Goal: Task Accomplishment & Management: Use online tool/utility

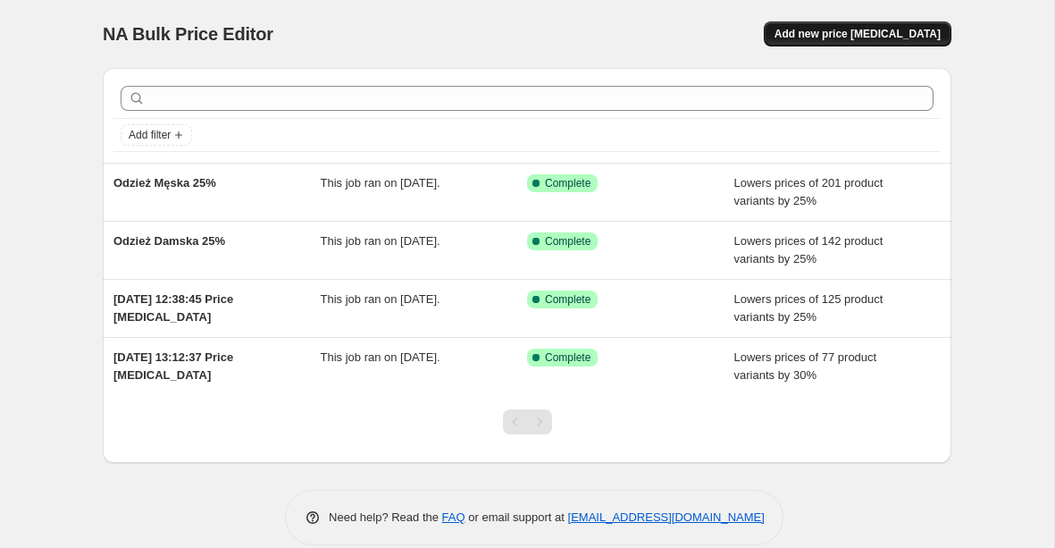
click at [833, 41] on span "Add new price [MEDICAL_DATA]" at bounding box center [858, 34] width 166 height 14
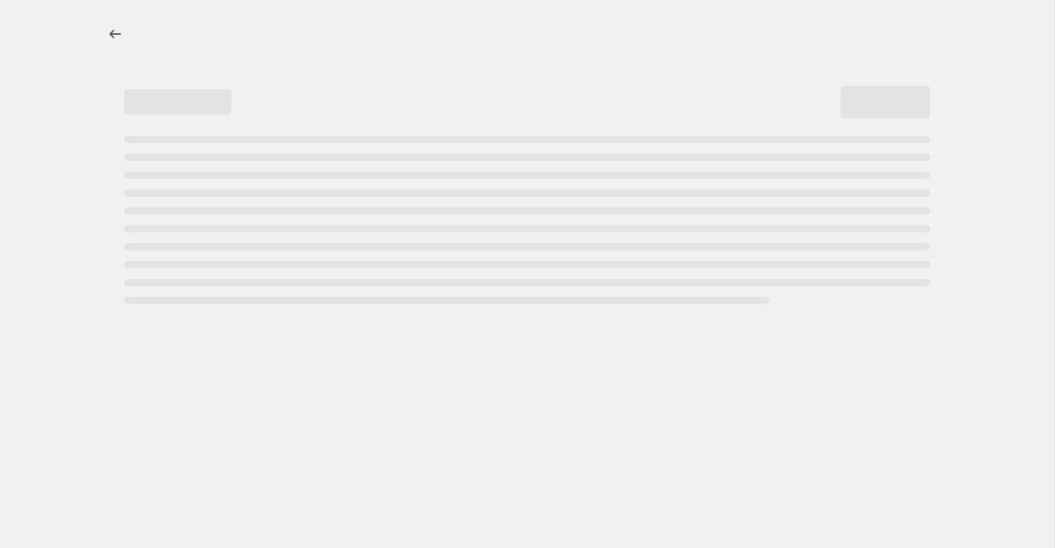
select select "percentage"
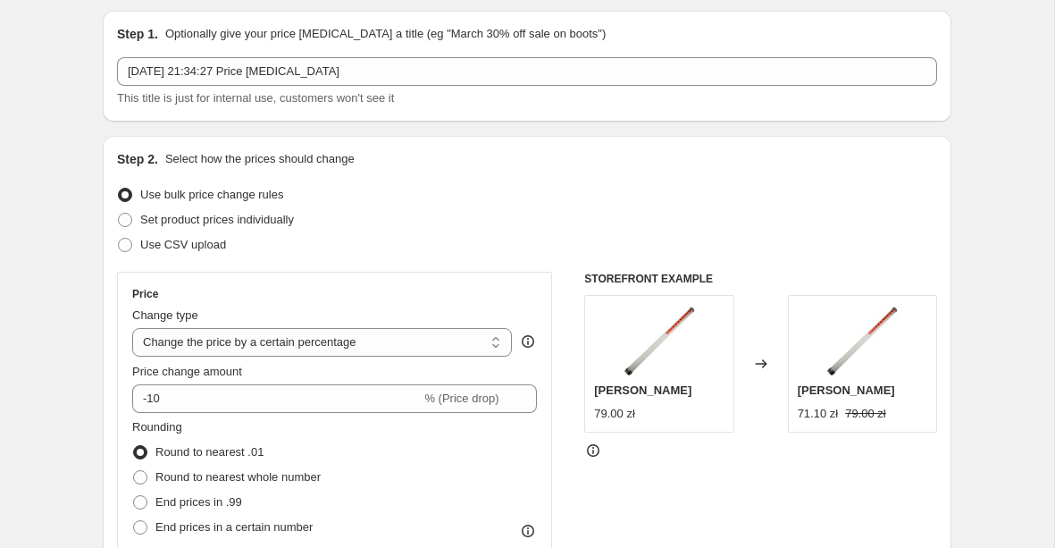
scroll to position [105, 0]
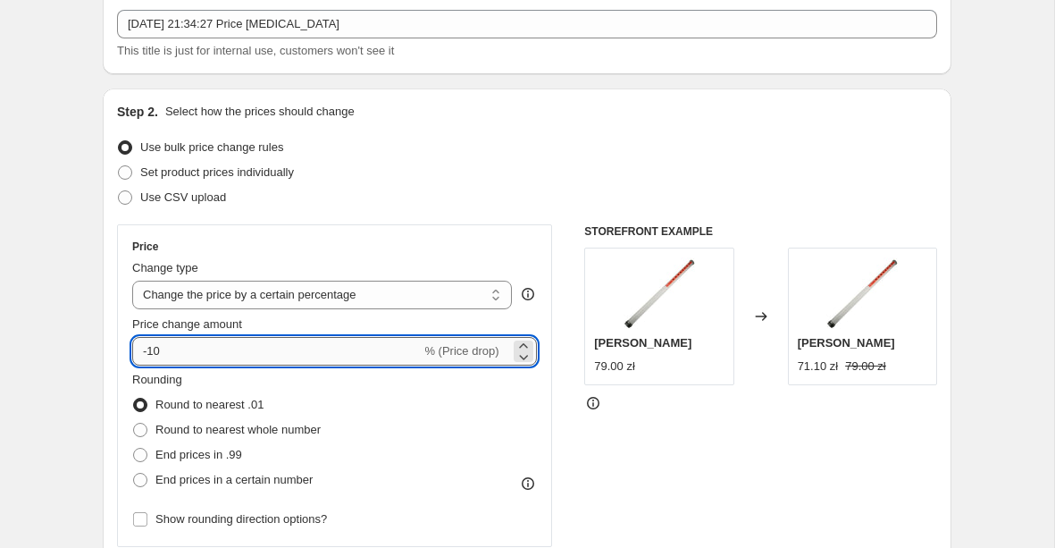
click at [262, 346] on input "-10" at bounding box center [276, 351] width 289 height 29
type input "-1"
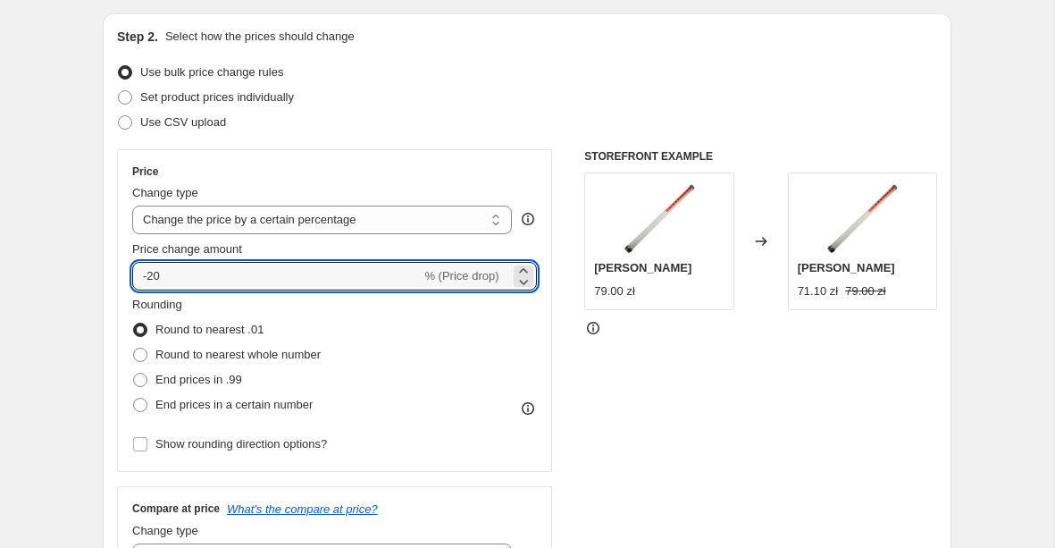
scroll to position [230, 0]
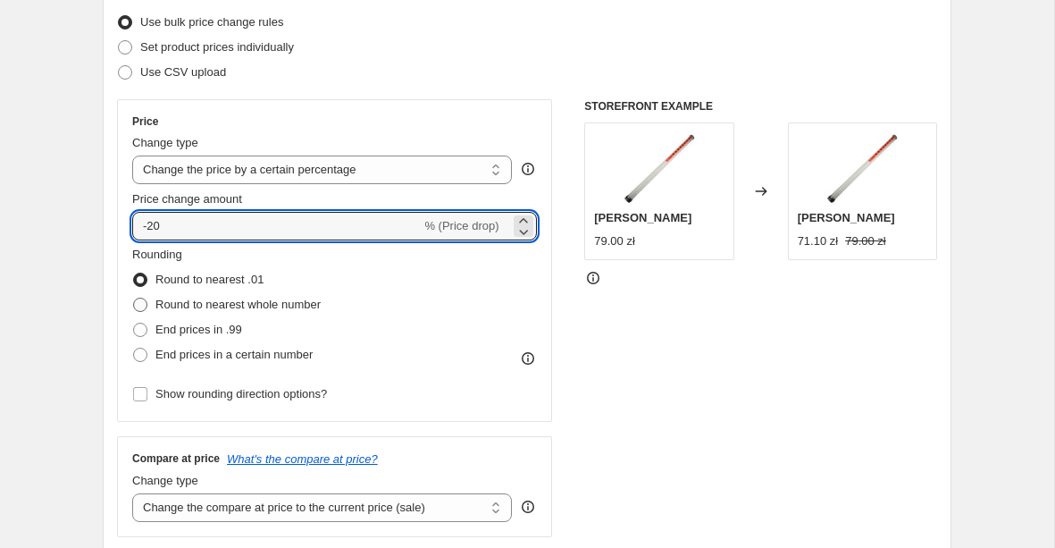
type input "-20"
click at [206, 308] on span "Round to nearest whole number" at bounding box center [237, 304] width 165 height 13
click at [134, 298] on input "Round to nearest whole number" at bounding box center [133, 298] width 1 height 1
radio input "true"
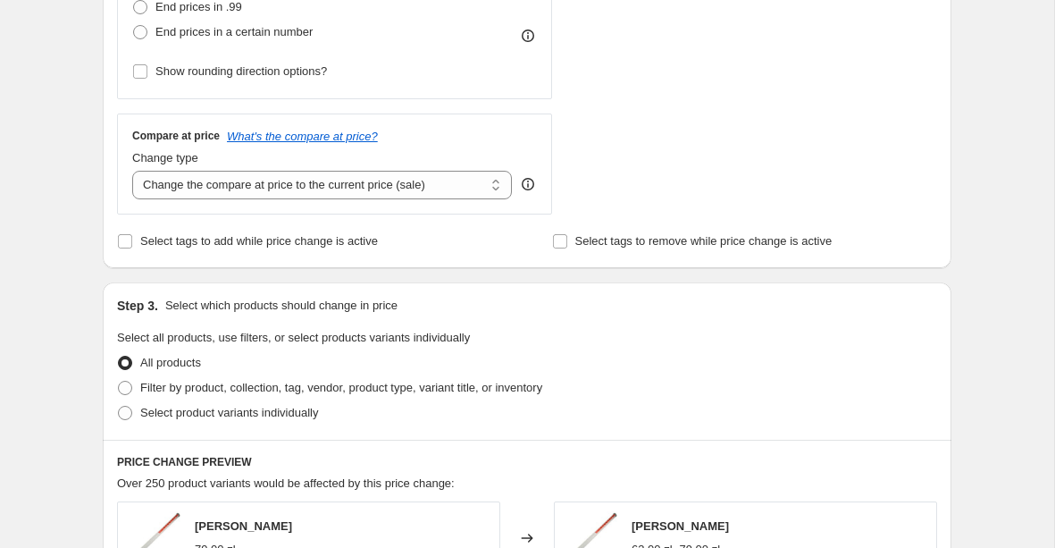
scroll to position [603, 0]
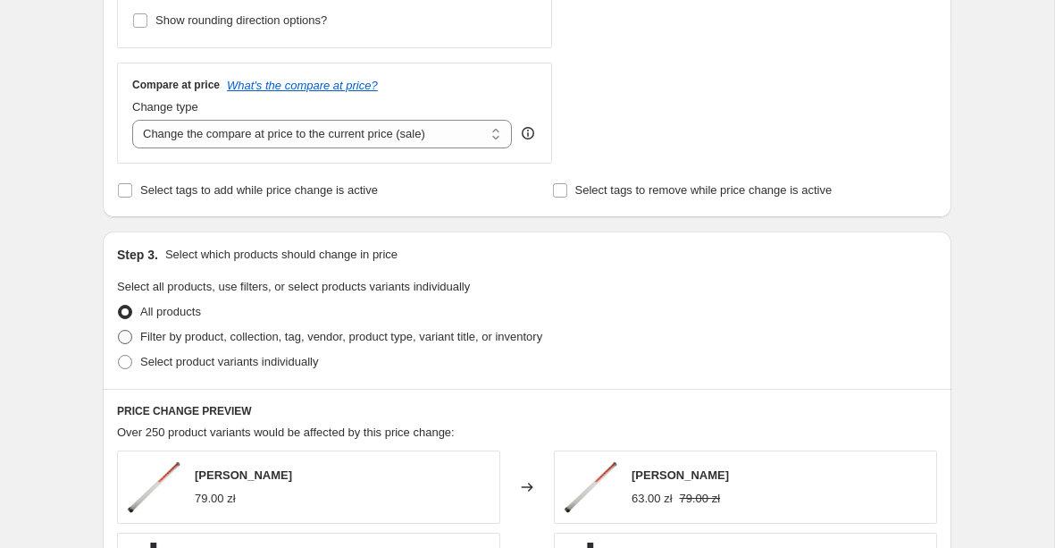
click at [240, 336] on span "Filter by product, collection, tag, vendor, product type, variant title, or inv…" at bounding box center [341, 336] width 402 height 13
click at [119, 331] on input "Filter by product, collection, tag, vendor, product type, variant title, or inv…" at bounding box center [118, 330] width 1 height 1
radio input "true"
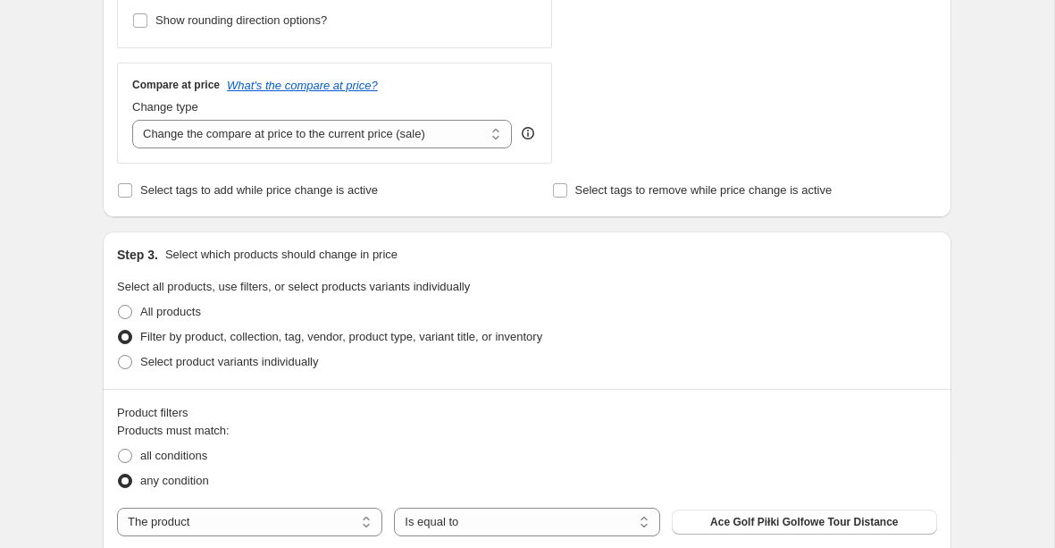
scroll to position [738, 0]
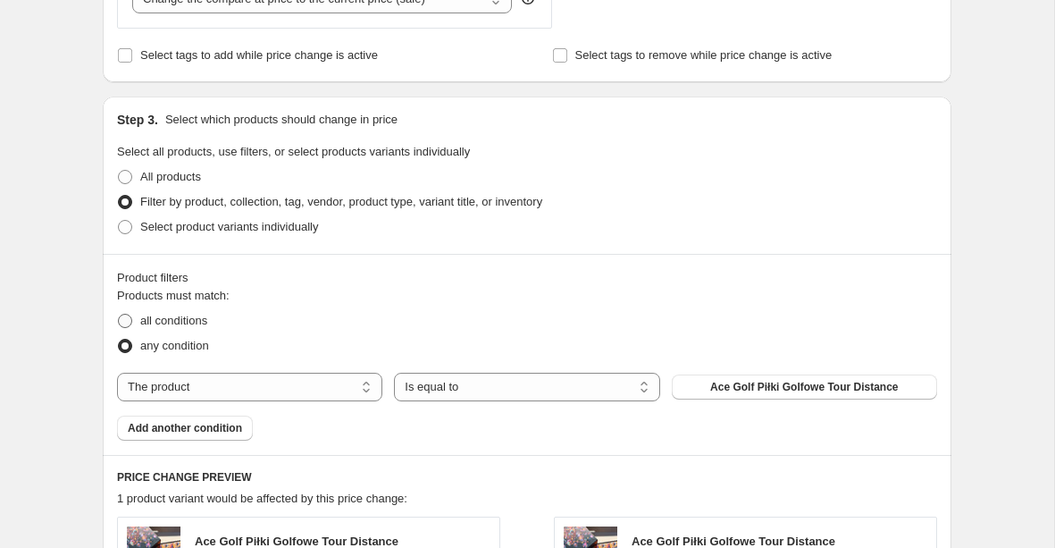
click at [191, 320] on span "all conditions" at bounding box center [173, 320] width 67 height 13
click at [119, 315] on input "all conditions" at bounding box center [118, 314] width 1 height 1
radio input "true"
click at [512, 389] on select "Is equal to Is not equal to" at bounding box center [526, 387] width 265 height 29
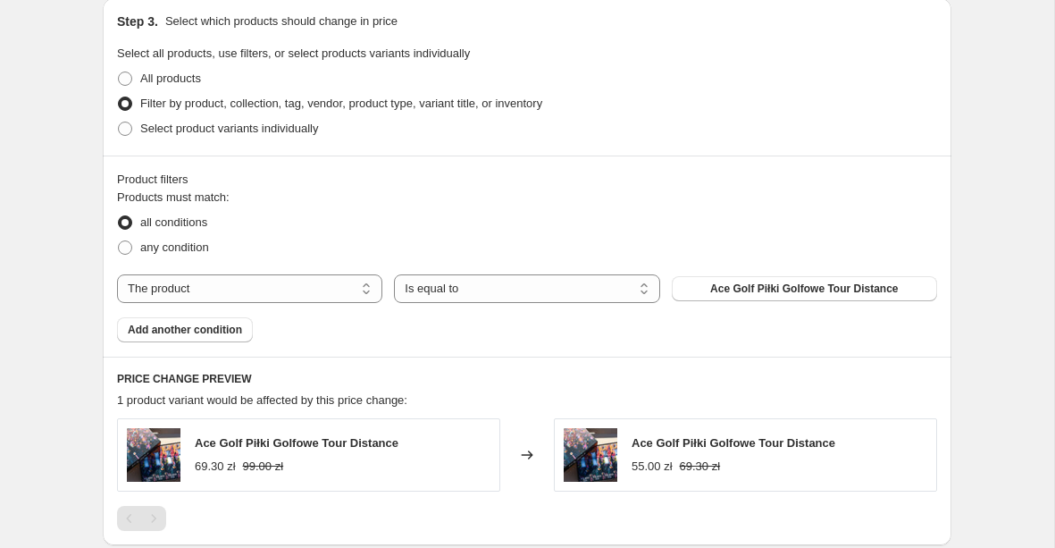
scroll to position [836, 0]
click at [244, 297] on select "The product The product's collection The product's tag The product's vendor The…" at bounding box center [249, 289] width 265 height 29
select select "collection"
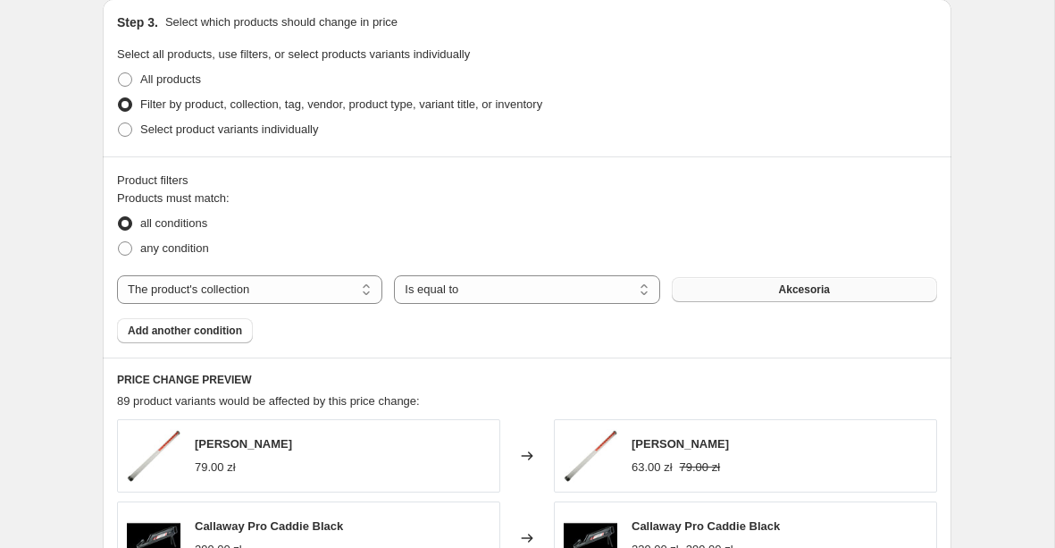
click at [773, 289] on button "Akcesoria" at bounding box center [804, 289] width 265 height 25
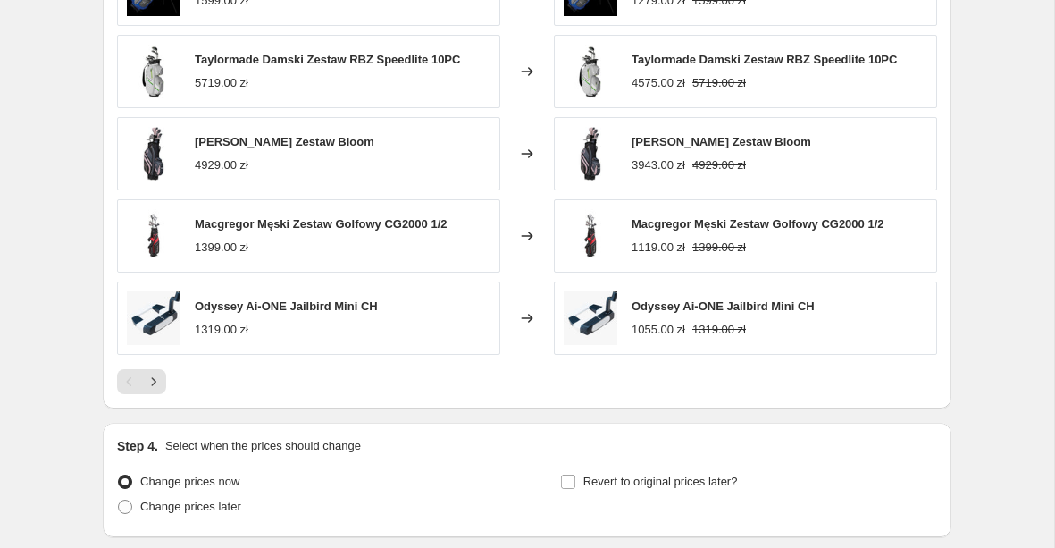
scroll to position [1309, 0]
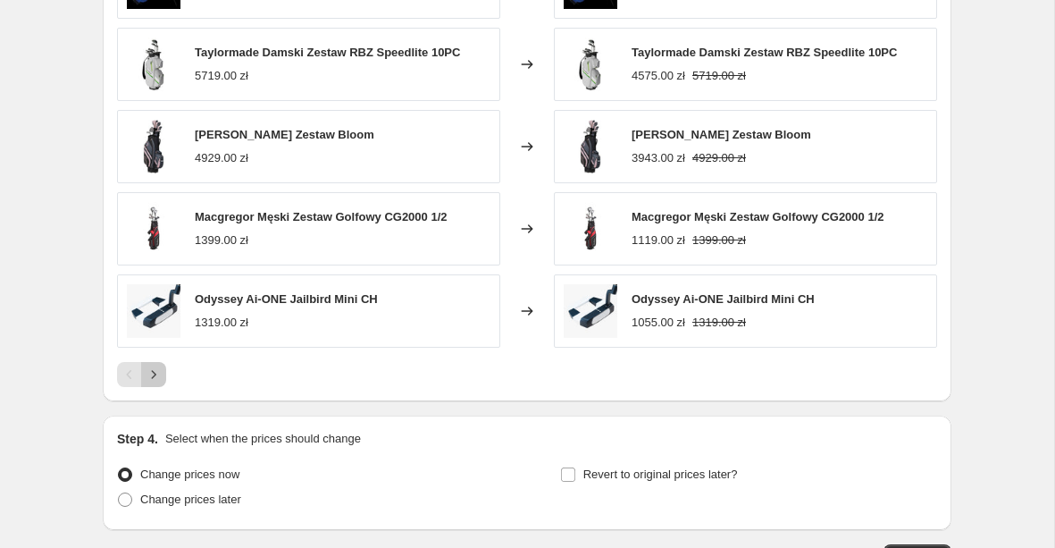
click at [160, 381] on icon "Next" at bounding box center [154, 375] width 18 height 18
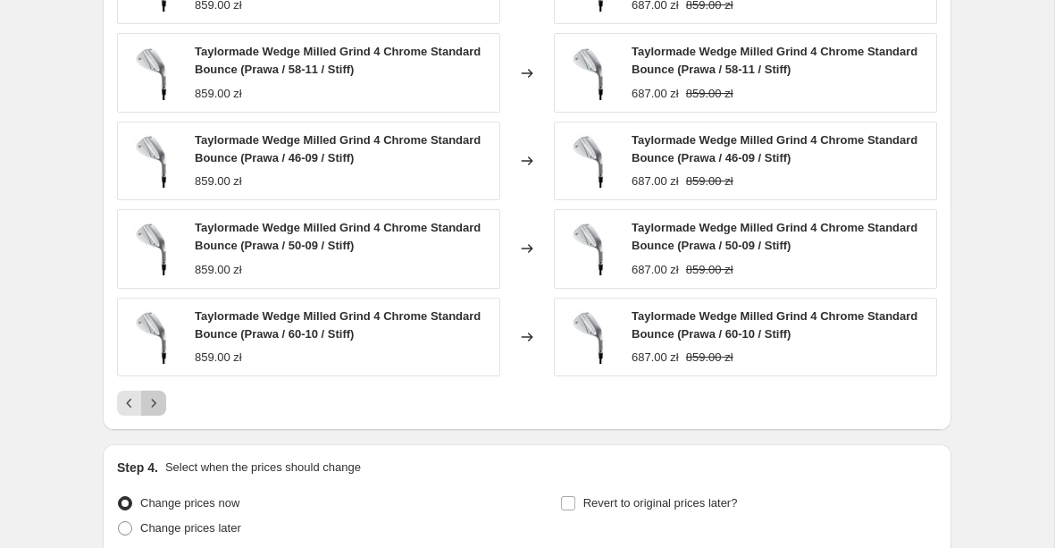
click at [160, 406] on icon "Next" at bounding box center [154, 403] width 18 height 18
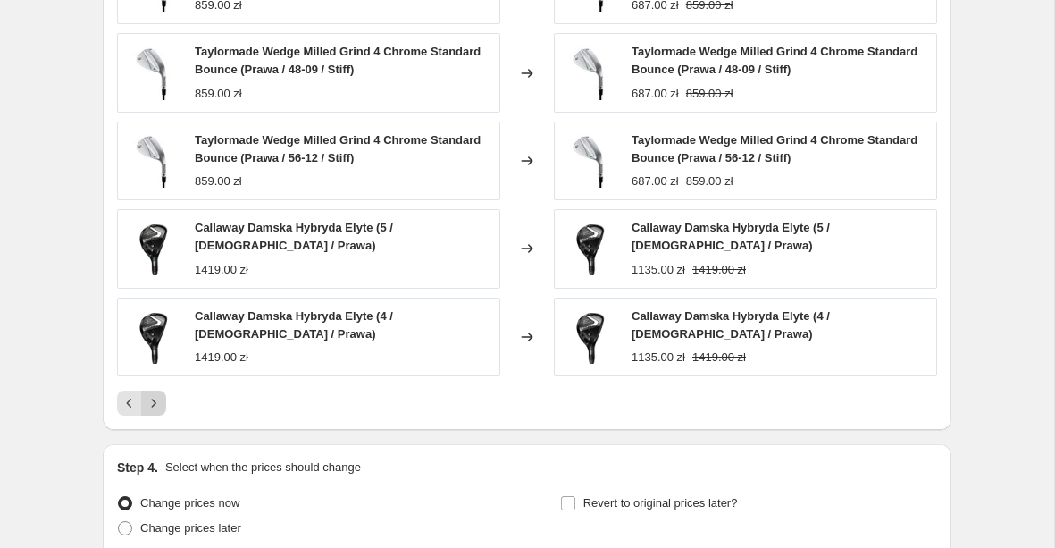
click at [162, 394] on icon "Next" at bounding box center [154, 403] width 18 height 18
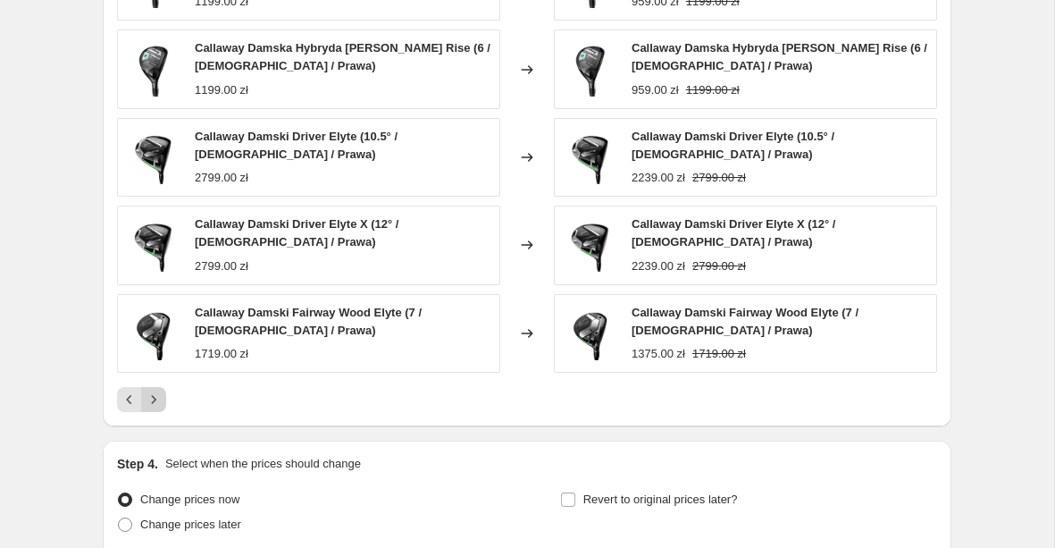
scroll to position [1411, 0]
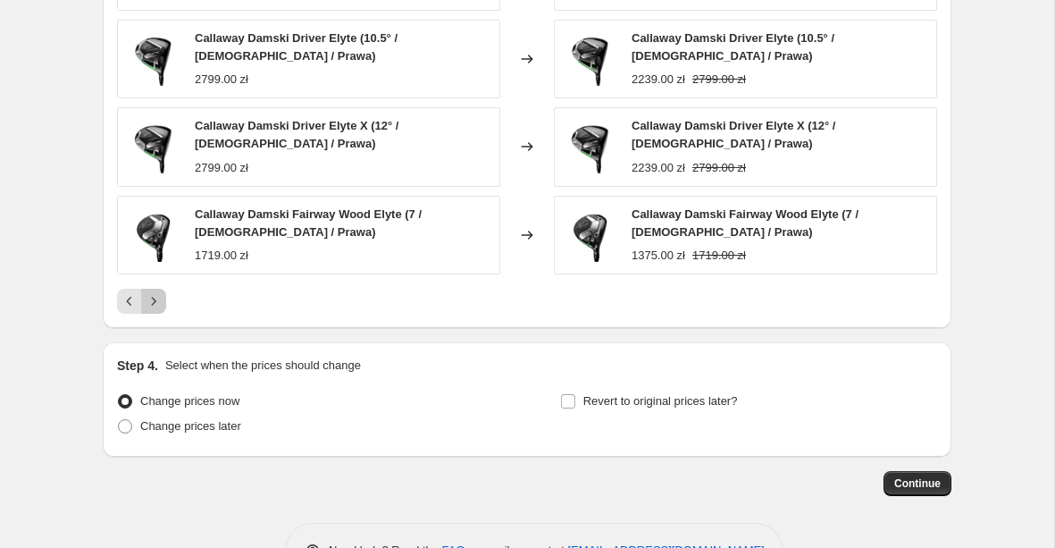
click at [152, 307] on icon "Next" at bounding box center [154, 301] width 18 height 18
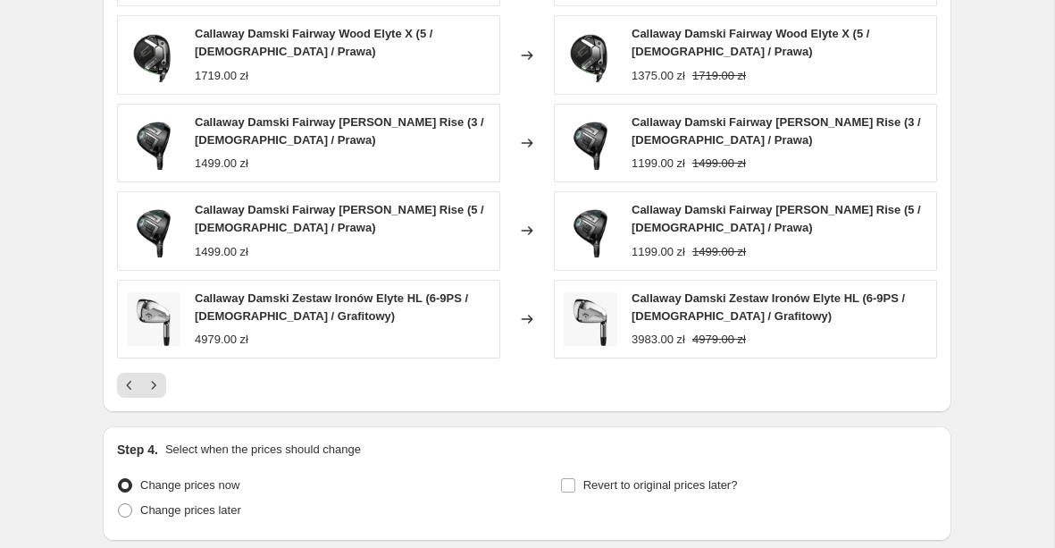
scroll to position [1301, 0]
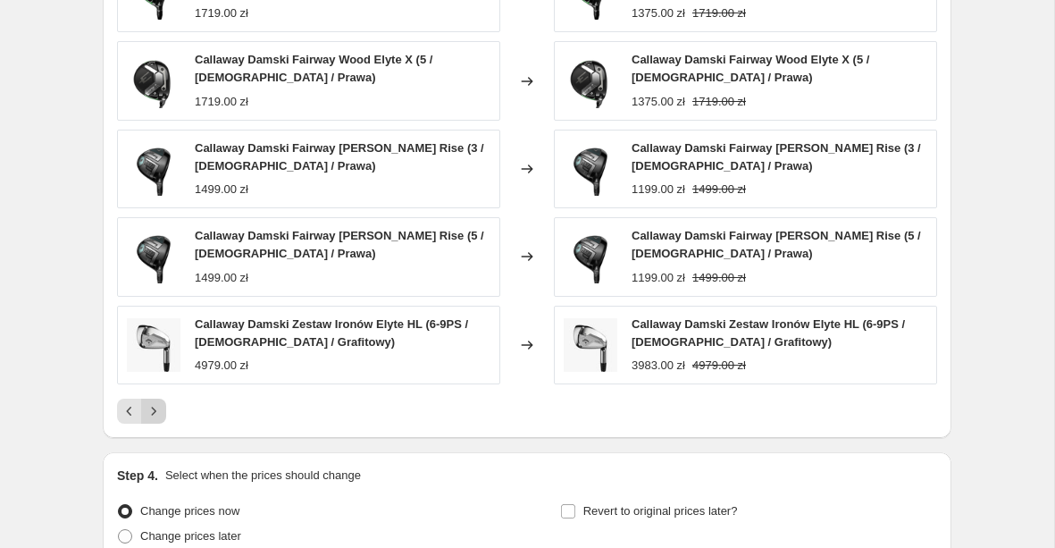
click at [156, 412] on icon "Next" at bounding box center [154, 411] width 18 height 18
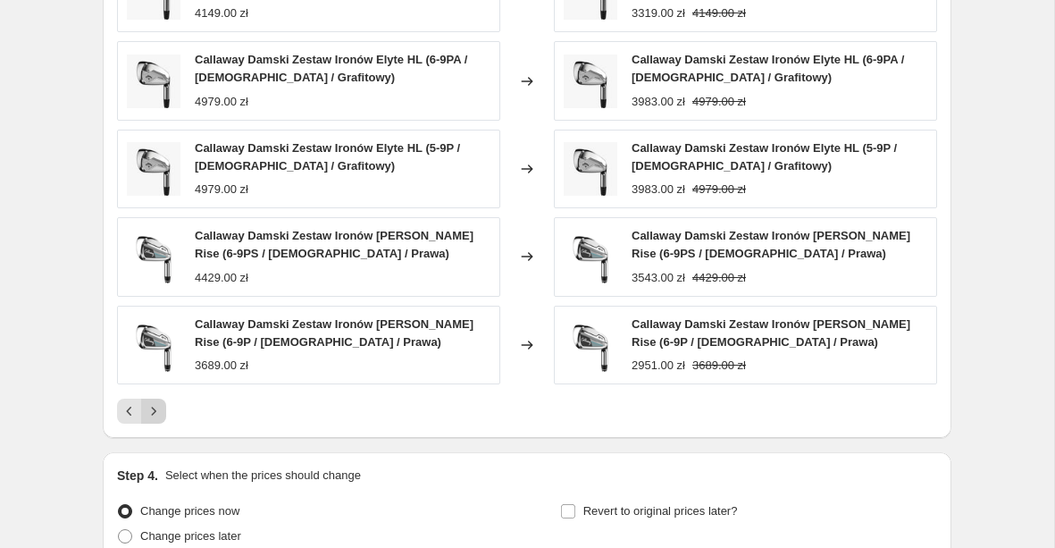
click at [160, 411] on icon "Next" at bounding box center [154, 411] width 18 height 18
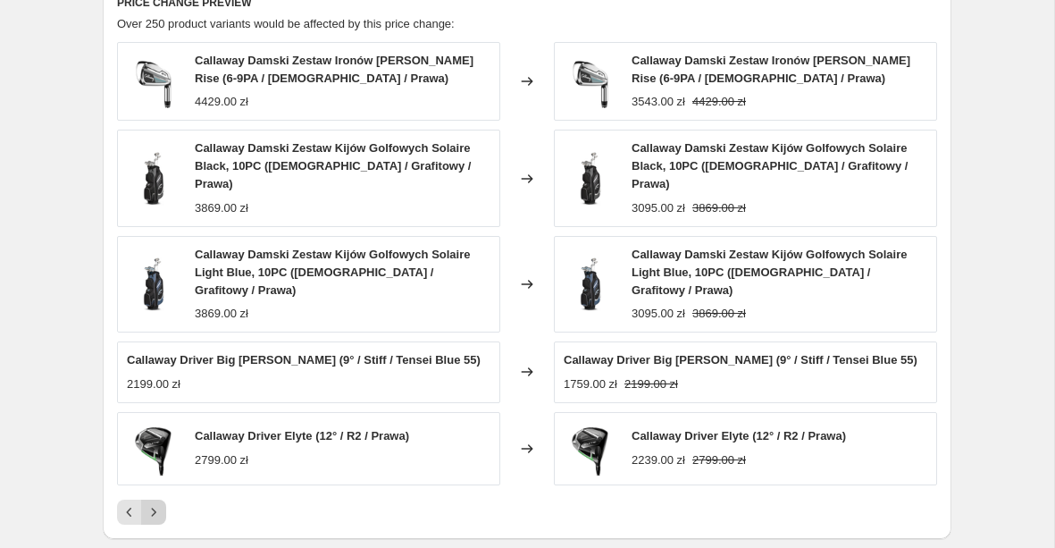
scroll to position [1212, 0]
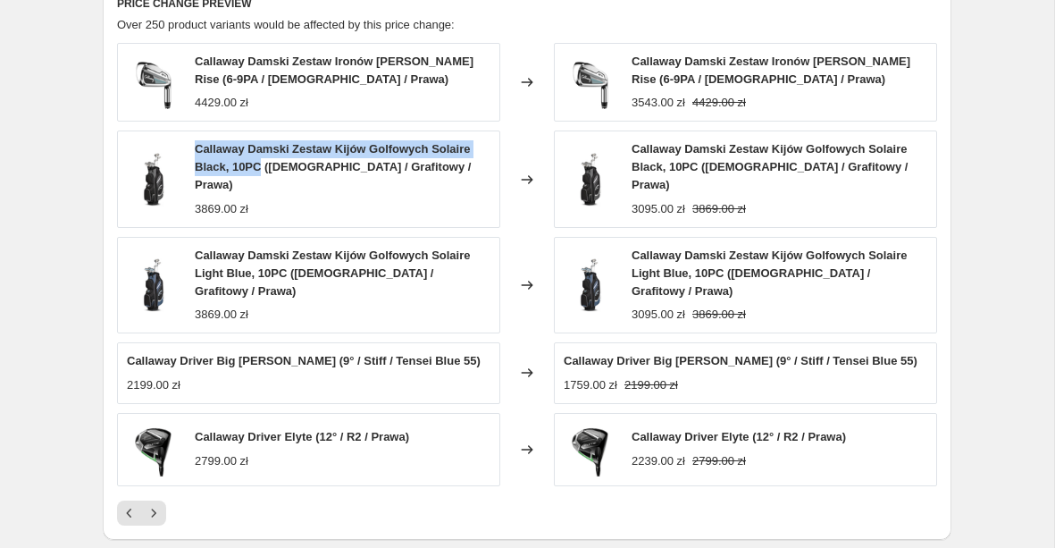
drag, startPoint x: 196, startPoint y: 152, endPoint x: 263, endPoint y: 171, distance: 69.6
click at [263, 171] on span "Callaway Damski Zestaw Kijów Golfowych Solaire Black, 10PC ([DEMOGRAPHIC_DATA] …" at bounding box center [333, 166] width 276 height 49
copy span "Callaway Damski Zestaw Kijów Golfowych Solaire Black, 10PC"
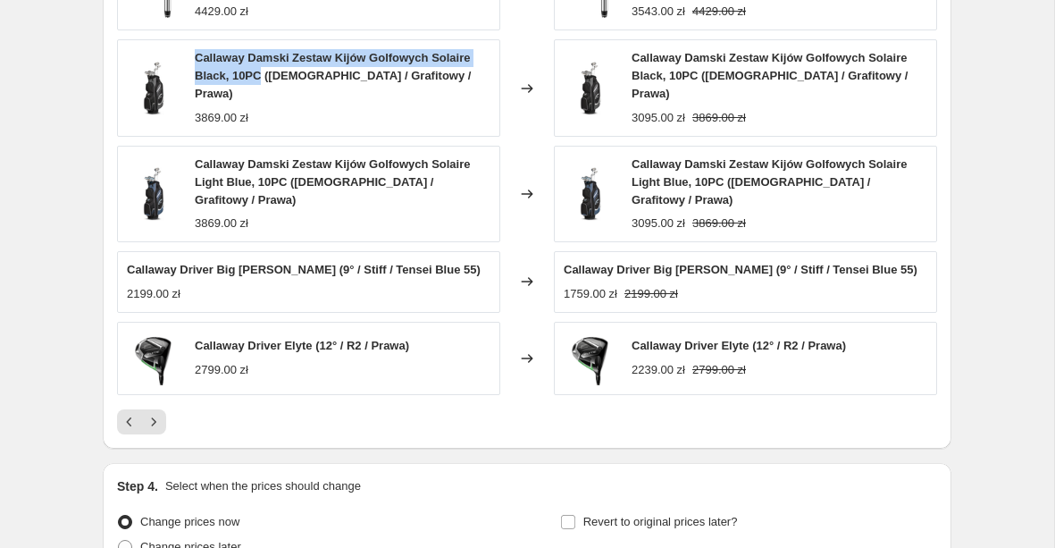
scroll to position [1444, 0]
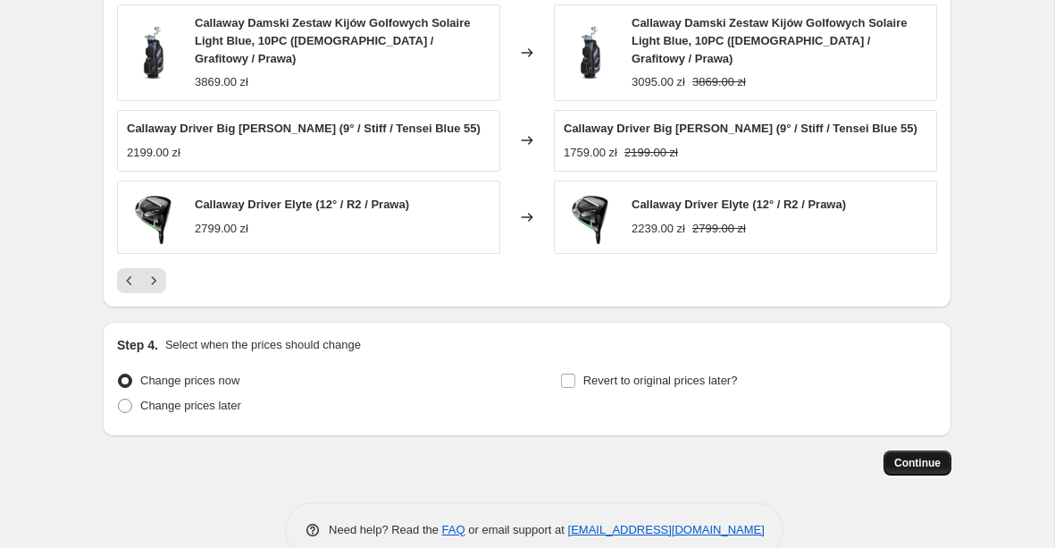
click at [906, 456] on span "Continue" at bounding box center [918, 463] width 46 height 14
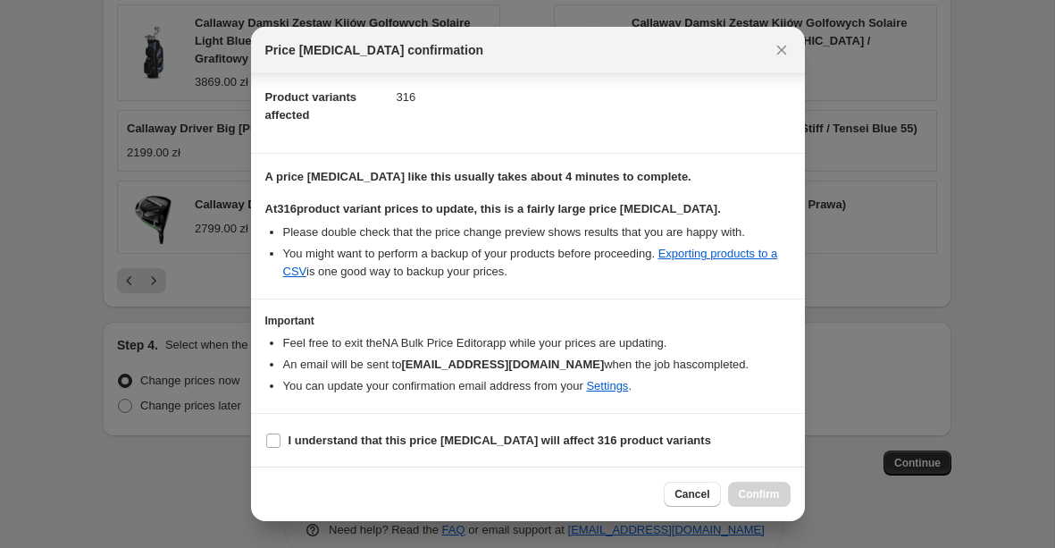
scroll to position [193, 0]
click at [275, 448] on label "I understand that this price [MEDICAL_DATA] will affect 316 product variants" at bounding box center [488, 439] width 446 height 25
click at [275, 447] on input "I understand that this price [MEDICAL_DATA] will affect 316 product variants" at bounding box center [273, 440] width 14 height 14
checkbox input "true"
click at [777, 496] on span "Confirm" at bounding box center [759, 494] width 41 height 14
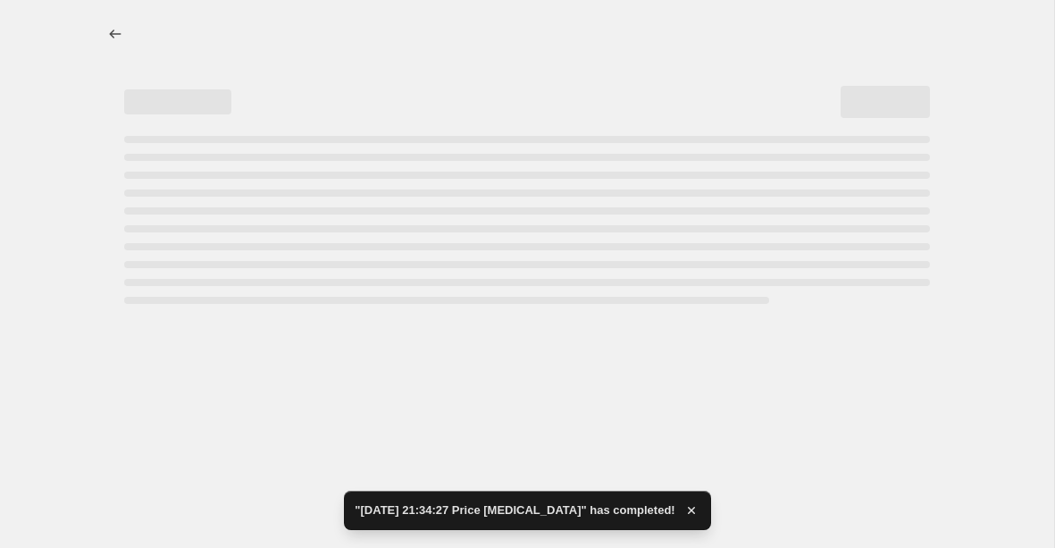
select select "percentage"
select select "collection"
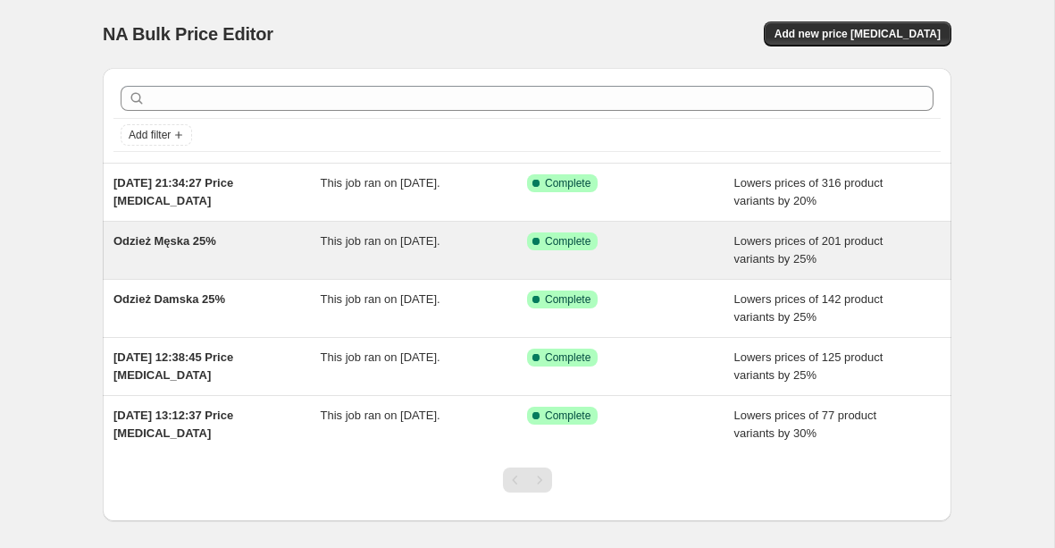
click at [206, 241] on span "Odzież Męska 25%" at bounding box center [164, 240] width 103 height 13
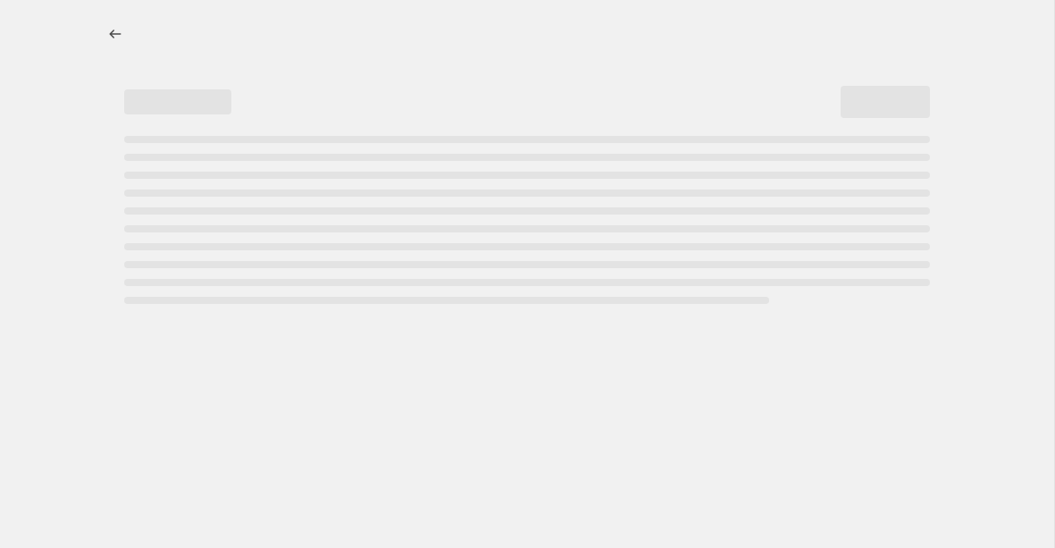
select select "percentage"
select select "product_status"
select select "collection"
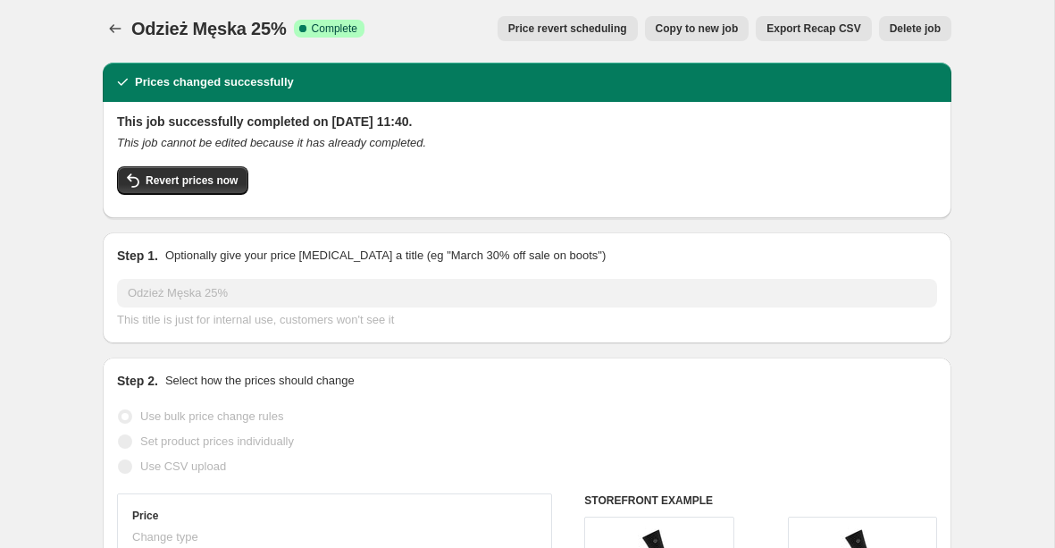
scroll to position [6, 0]
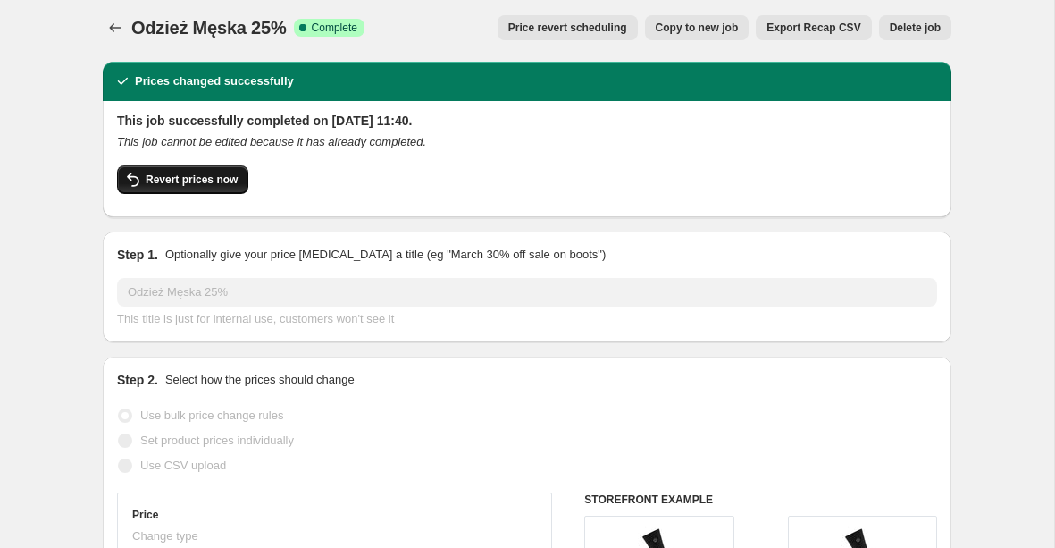
click at [242, 180] on button "Revert prices now" at bounding box center [182, 179] width 131 height 29
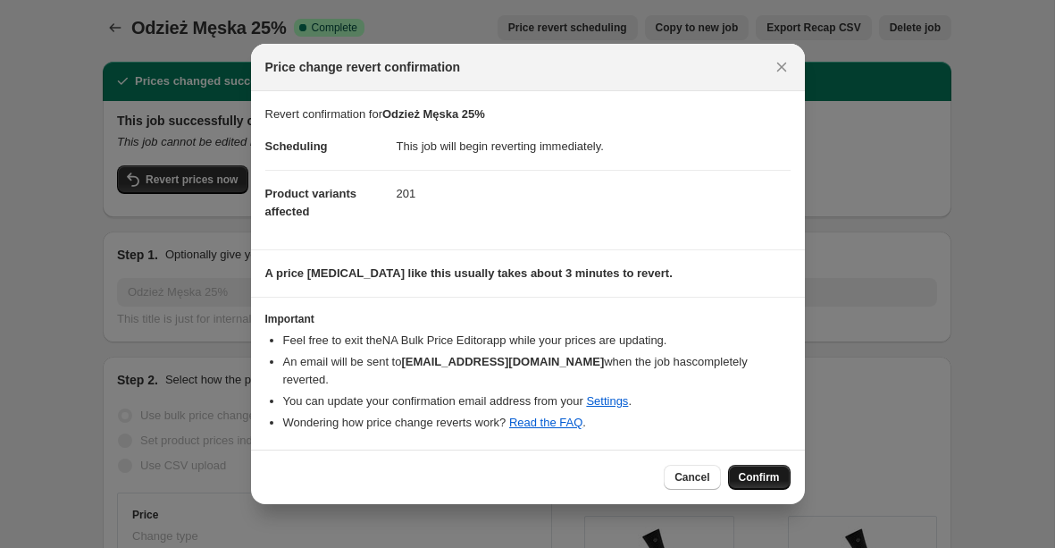
click at [757, 471] on span "Confirm" at bounding box center [759, 477] width 41 height 14
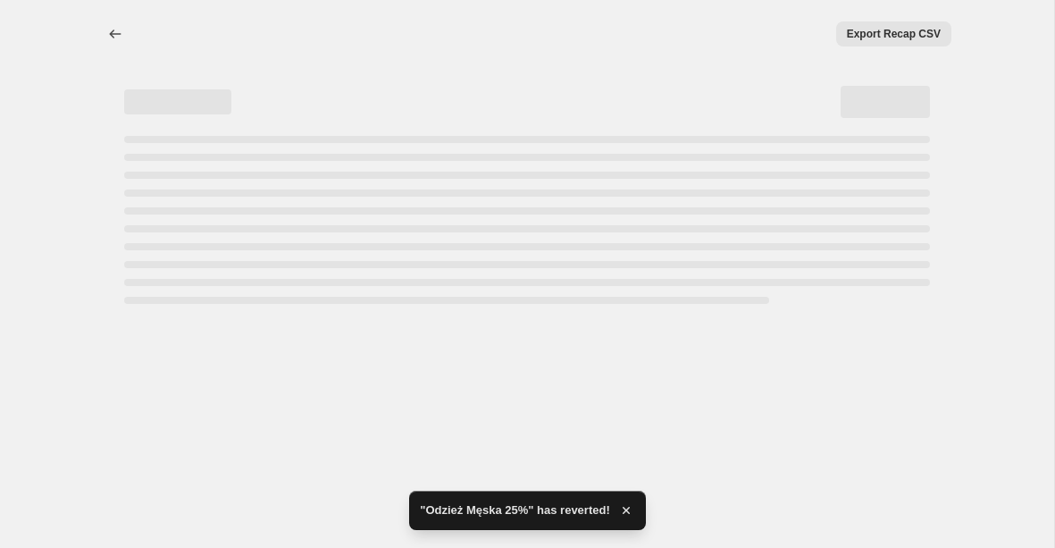
select select "percentage"
select select "product_status"
select select "collection"
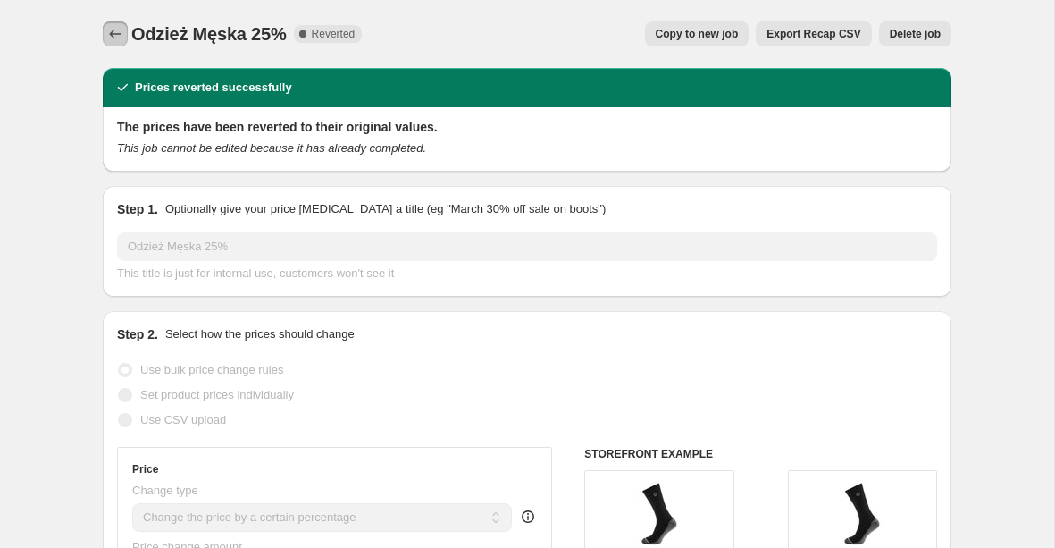
click at [118, 40] on icon "Price change jobs" at bounding box center [115, 34] width 18 height 18
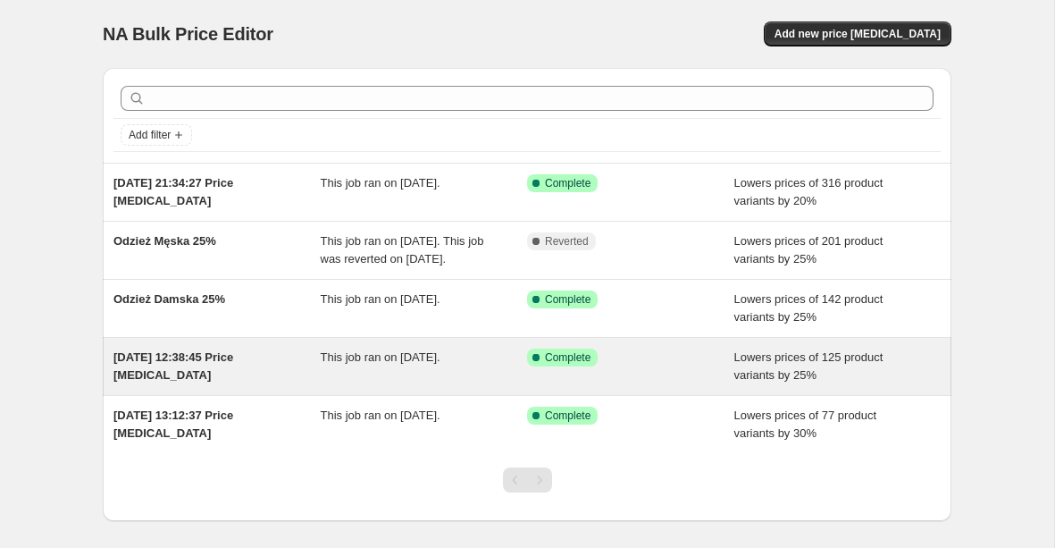
click at [209, 373] on span "[DATE] 12:38:45 Price [MEDICAL_DATA]" at bounding box center [173, 365] width 120 height 31
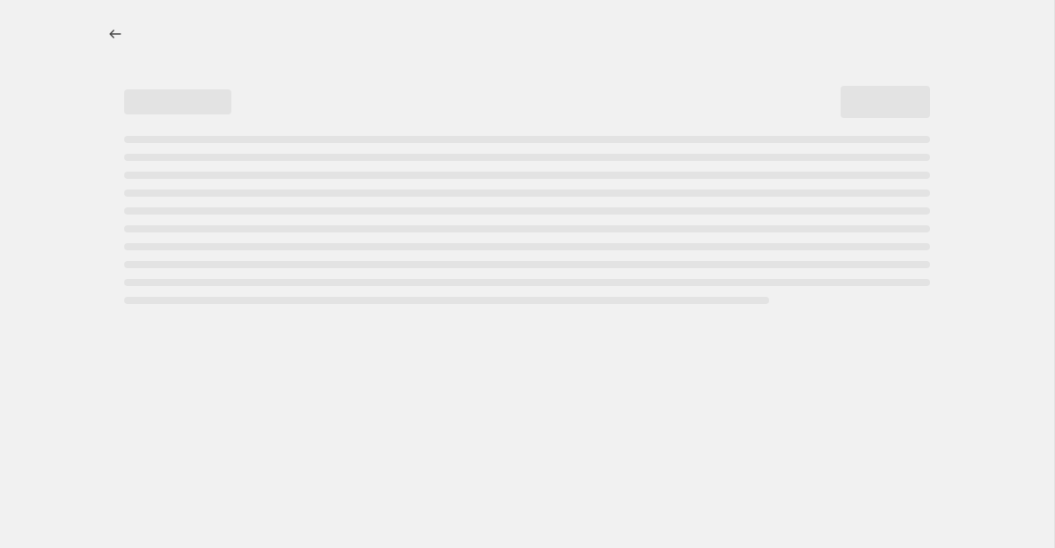
select select "percentage"
select select "product_status"
select select "collection"
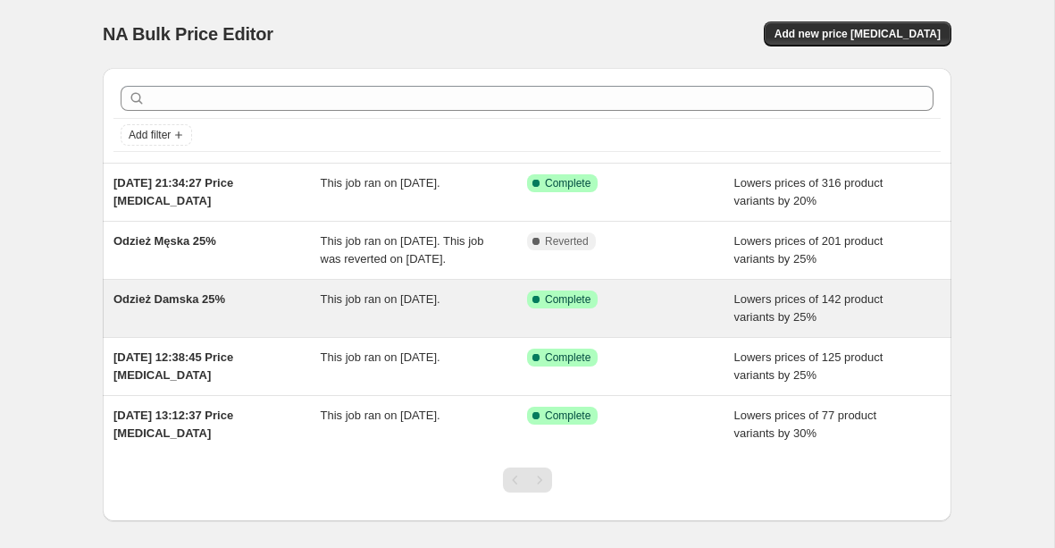
click at [186, 306] on span "Odzież Damska 25%" at bounding box center [169, 298] width 112 height 13
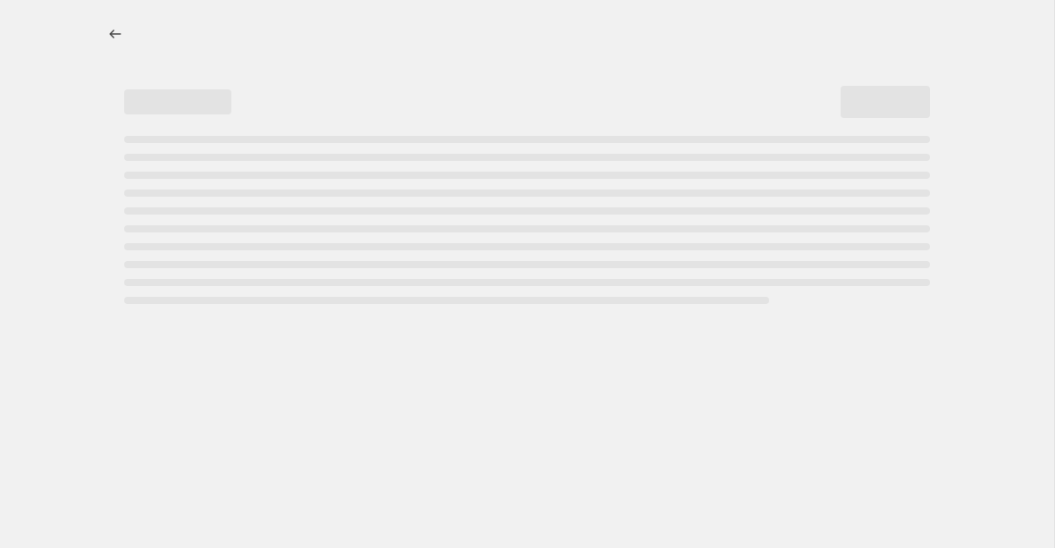
select select "percentage"
select select "product_status"
select select "collection"
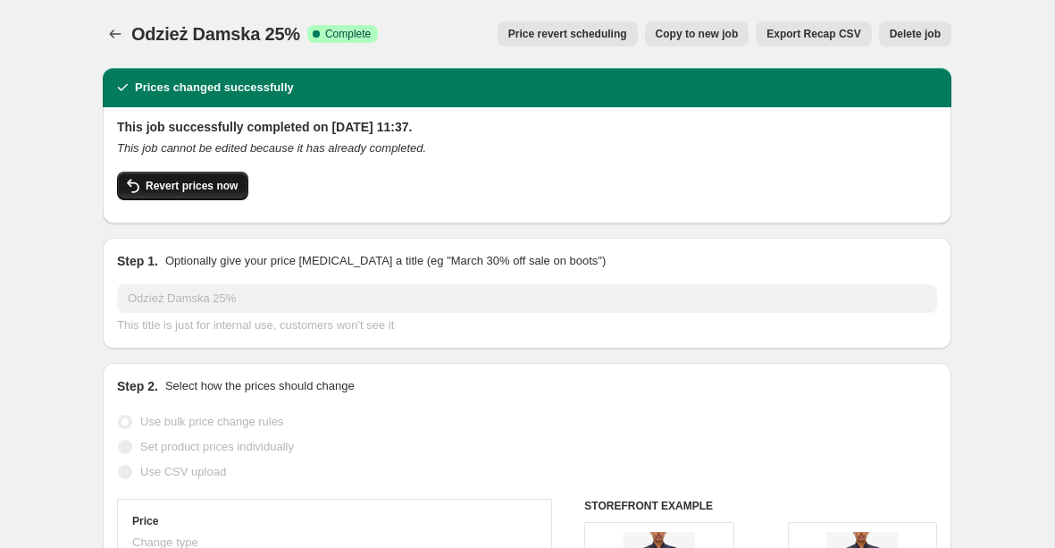
click at [214, 194] on button "Revert prices now" at bounding box center [182, 186] width 131 height 29
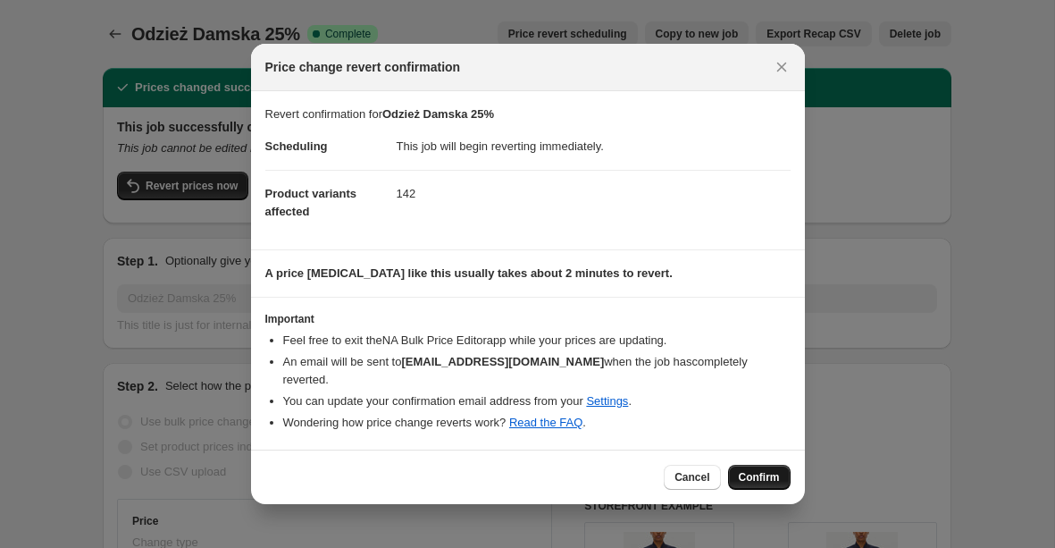
click at [773, 470] on span "Confirm" at bounding box center [759, 477] width 41 height 14
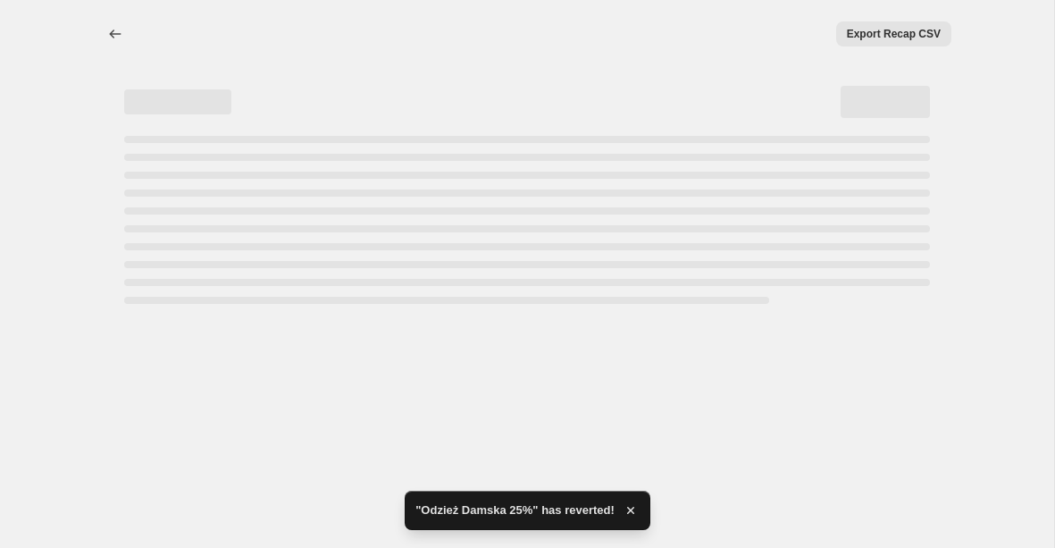
select select "percentage"
select select "product_status"
select select "collection"
